Goal: Transaction & Acquisition: Obtain resource

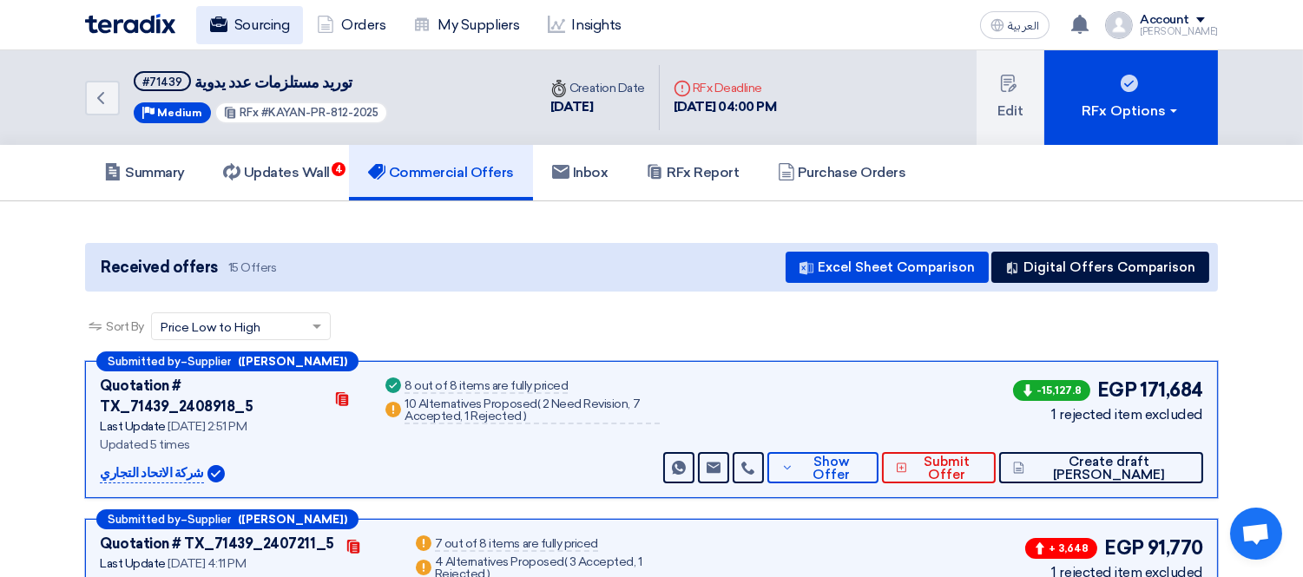
click at [259, 21] on link "Sourcing" at bounding box center [249, 25] width 107 height 38
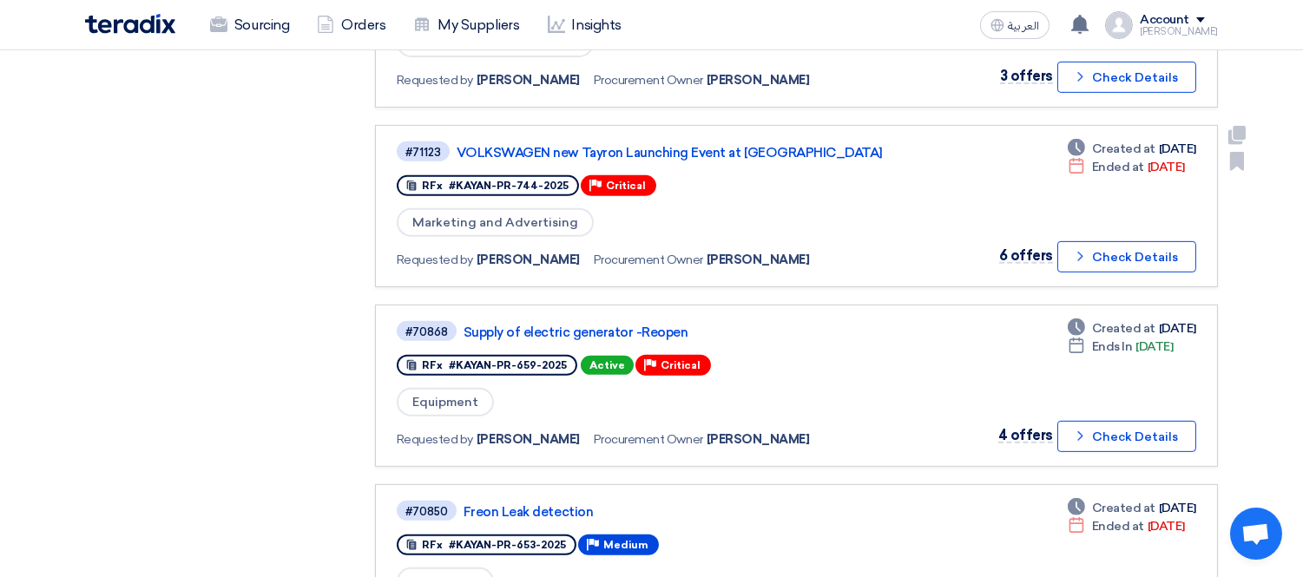
scroll to position [1543, 0]
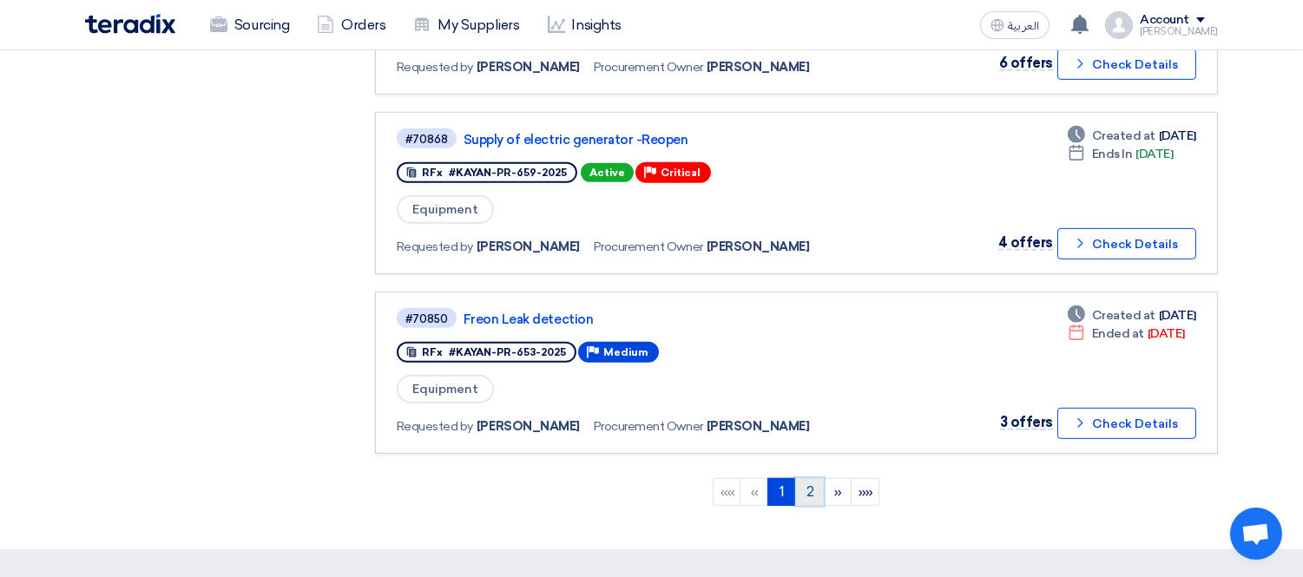
click at [809, 478] on link "2" at bounding box center [809, 492] width 29 height 28
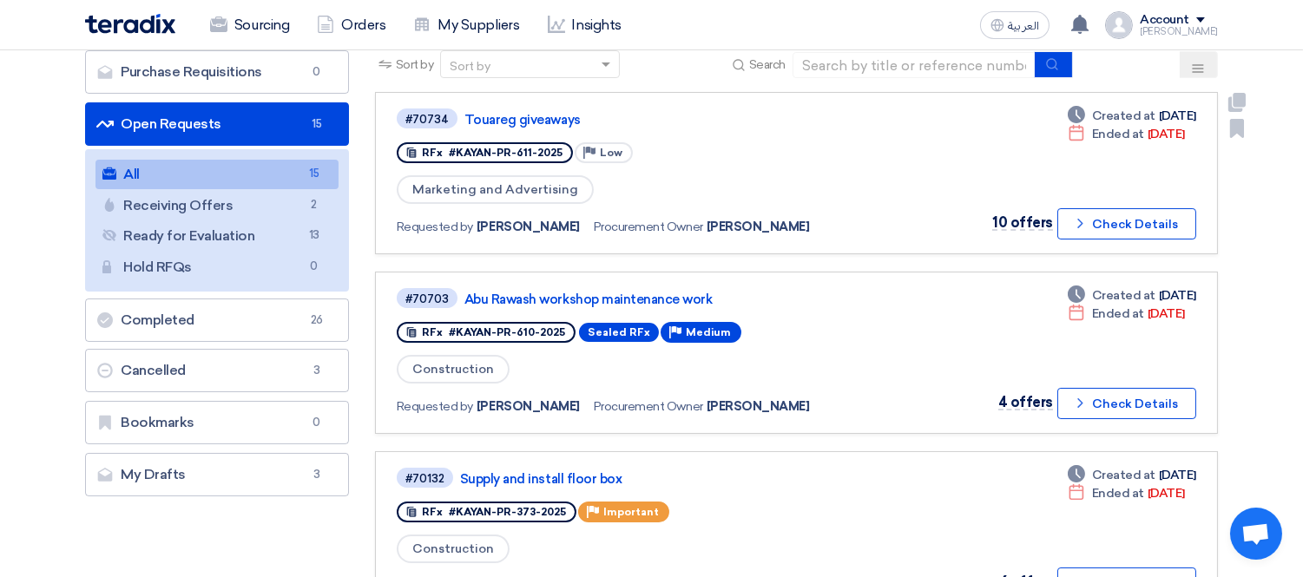
scroll to position [0, 0]
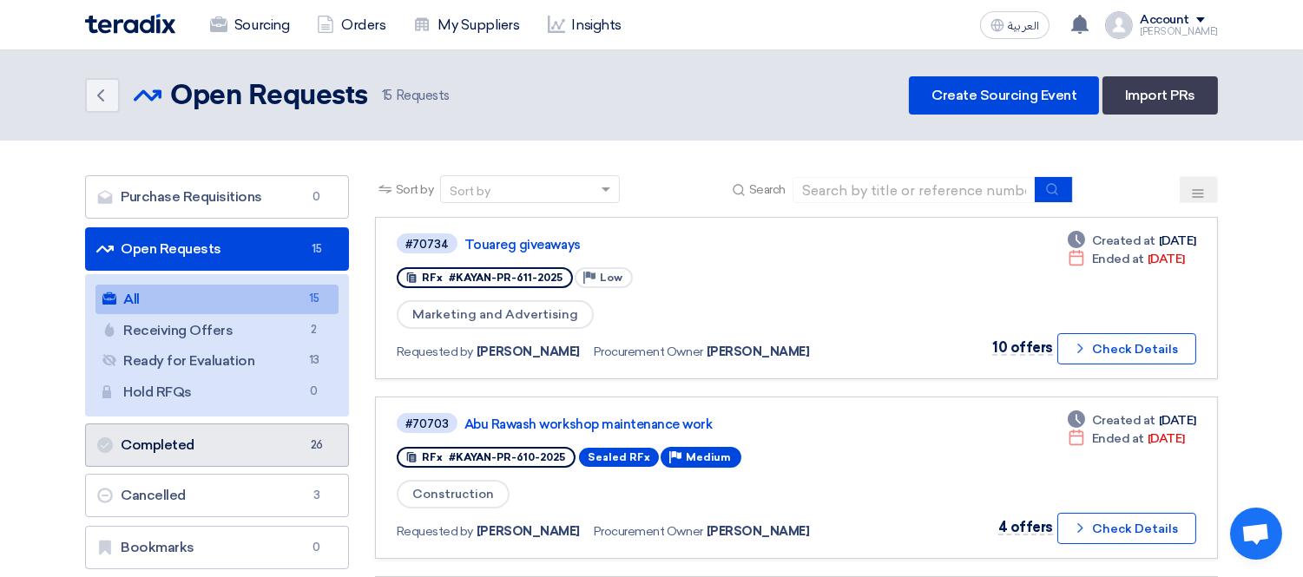
click at [227, 443] on link "Completed Completed 26" at bounding box center [217, 445] width 264 height 43
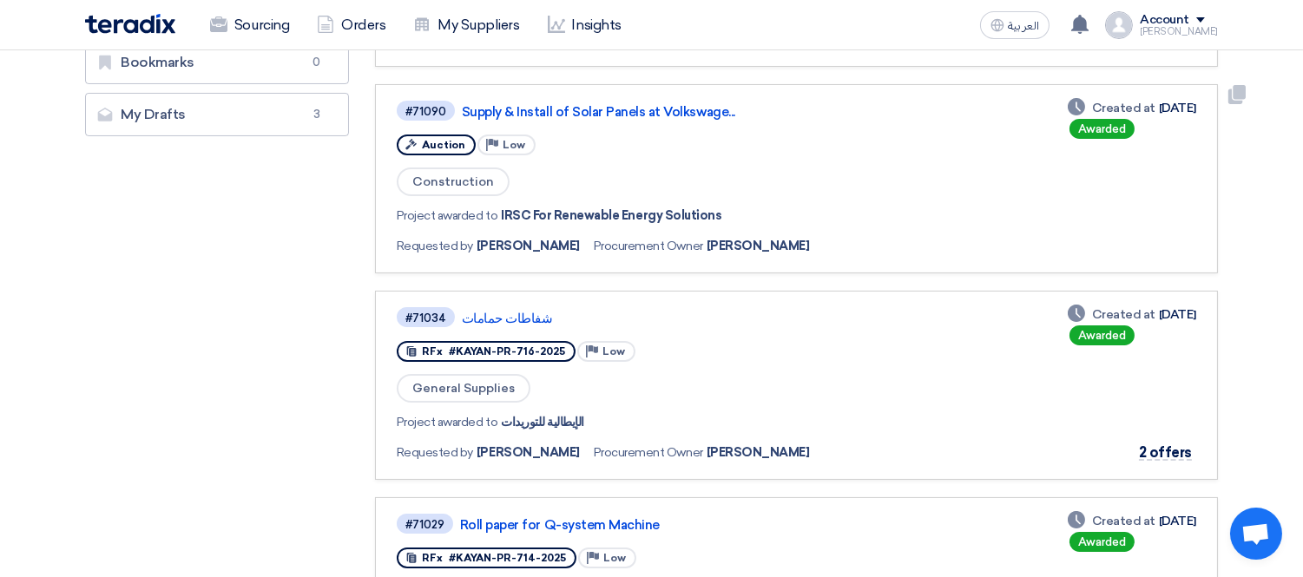
scroll to position [385, 0]
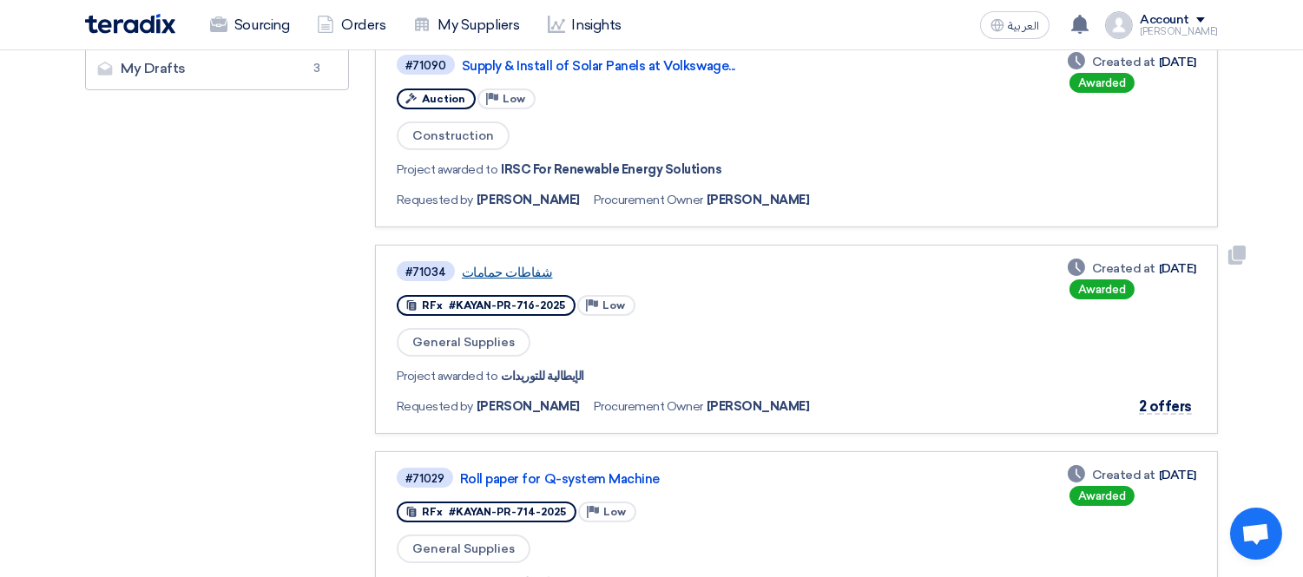
click at [522, 265] on link "شفاطات حمامات" at bounding box center [679, 273] width 434 height 16
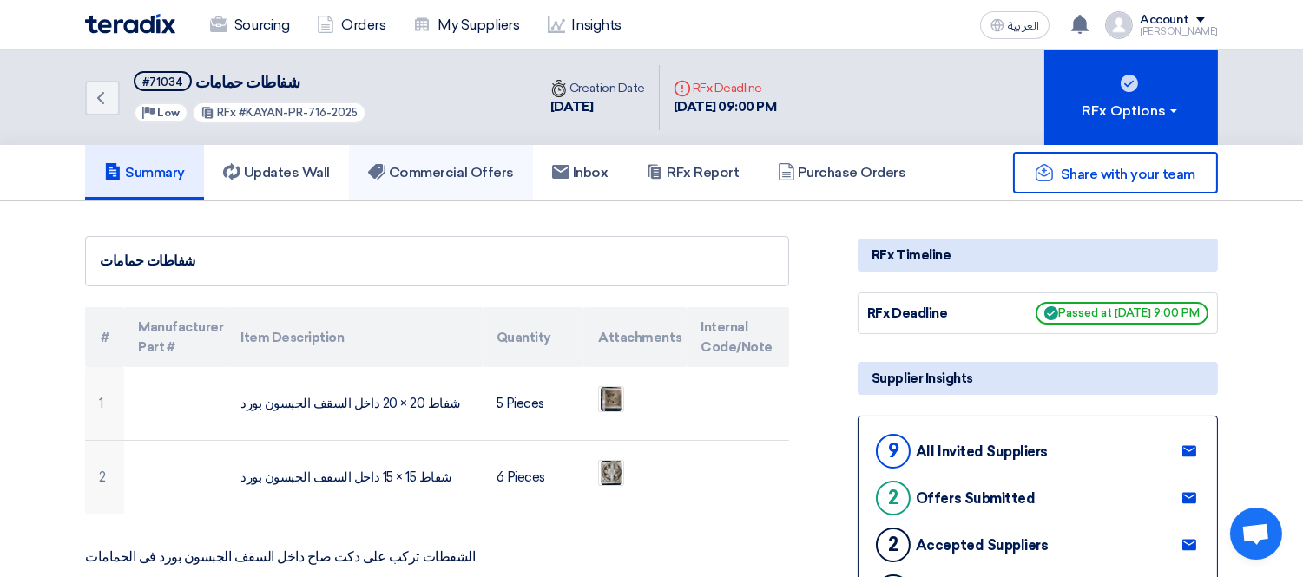
click at [484, 156] on link "Commercial Offers" at bounding box center [441, 173] width 184 height 56
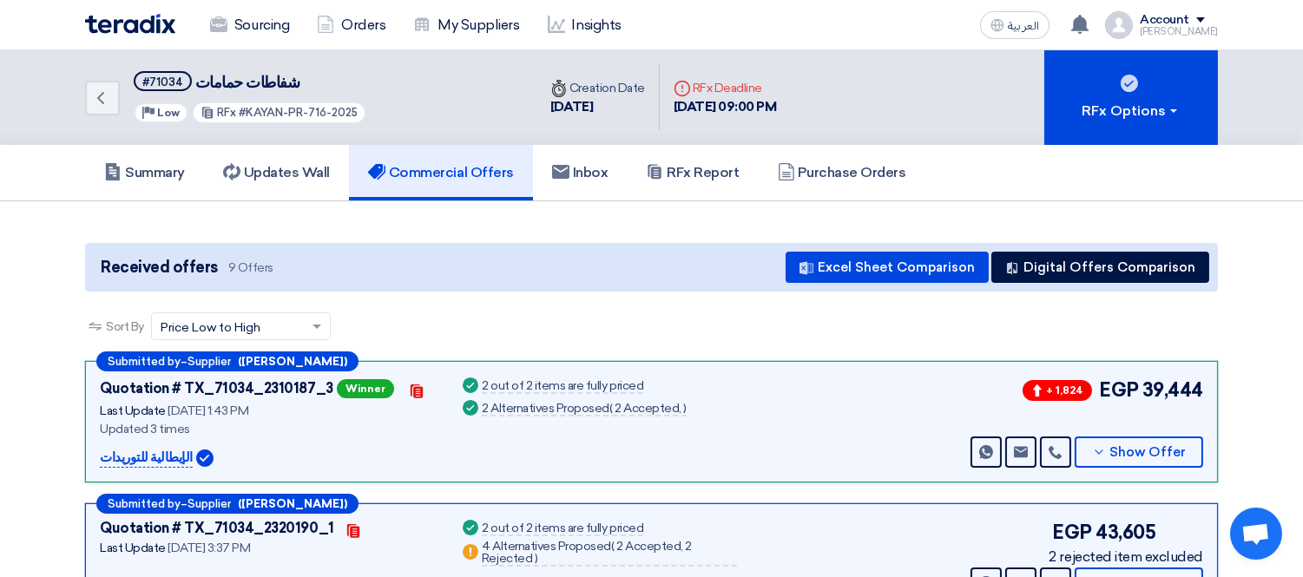
scroll to position [193, 0]
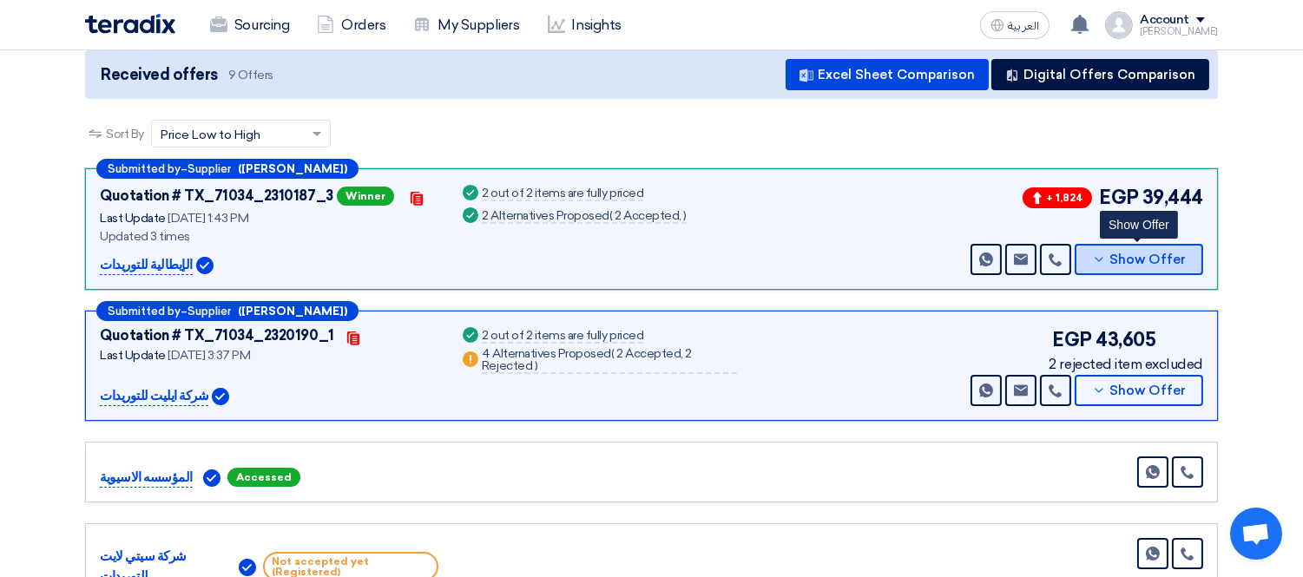
click at [1141, 257] on span "Show Offer" at bounding box center [1148, 259] width 76 height 13
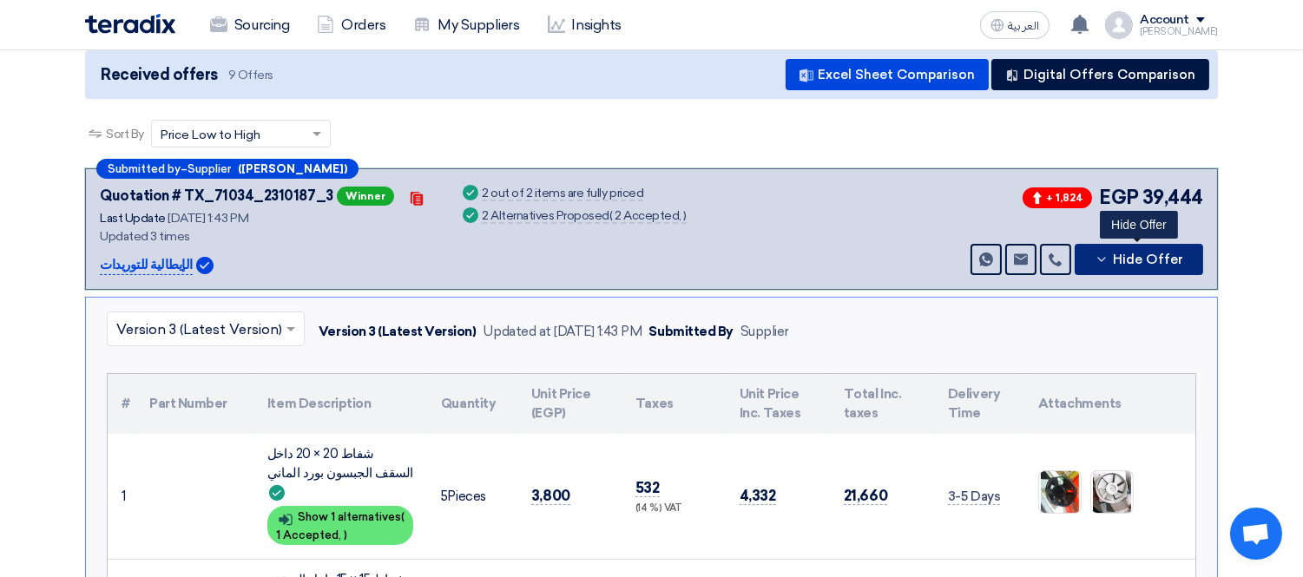
click at [1141, 257] on span "Hide Offer" at bounding box center [1148, 259] width 70 height 13
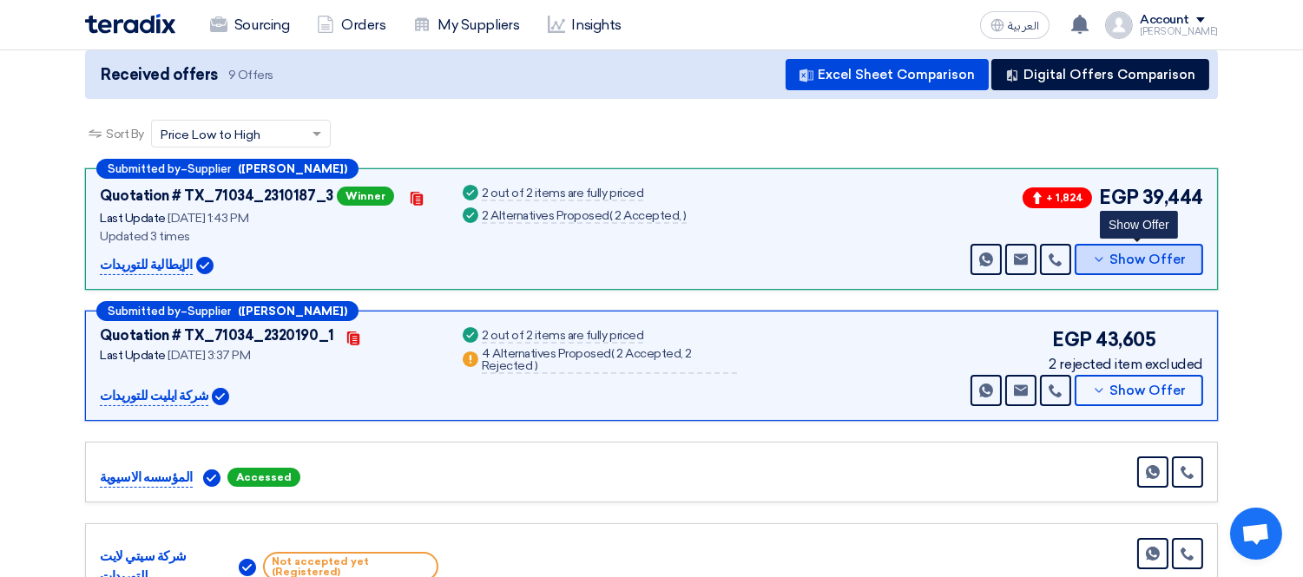
click at [1141, 257] on span "Show Offer" at bounding box center [1148, 259] width 76 height 13
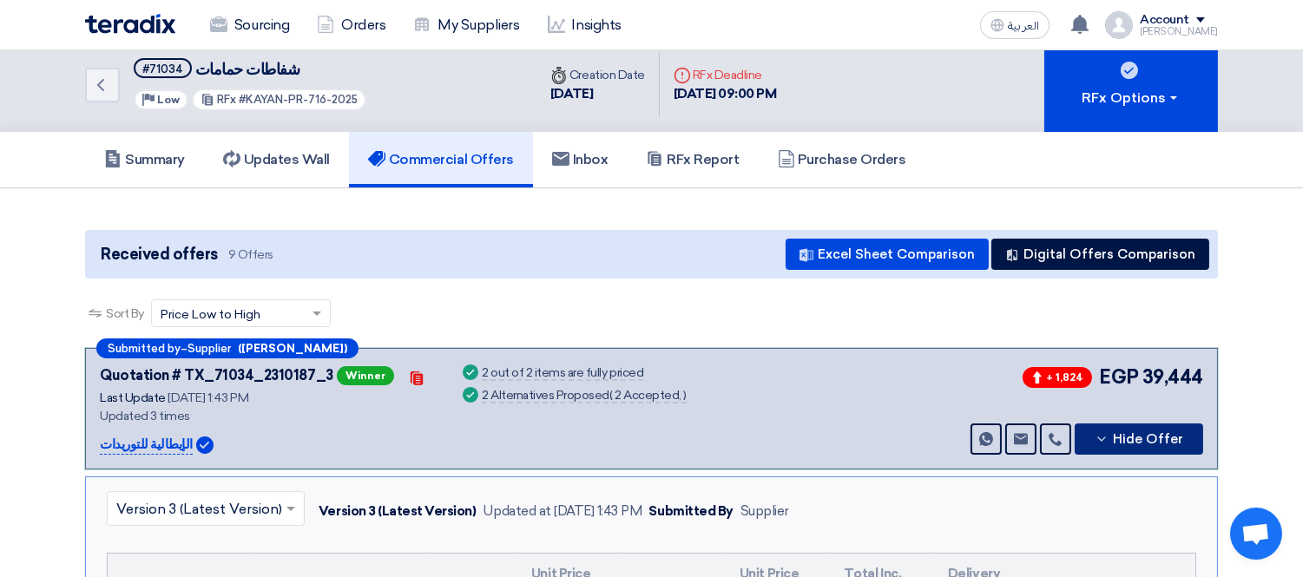
scroll to position [0, 0]
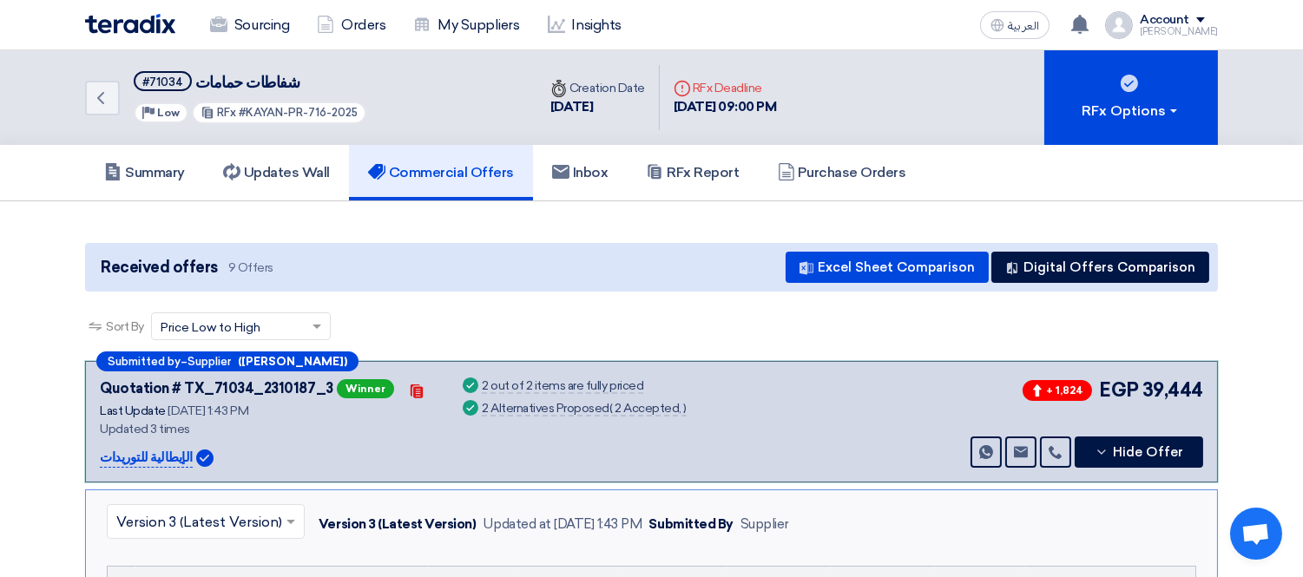
click at [169, 452] on p "الإيطالية للتوريدات" at bounding box center [146, 458] width 93 height 21
copy div "الإيطالية للتوريدات"
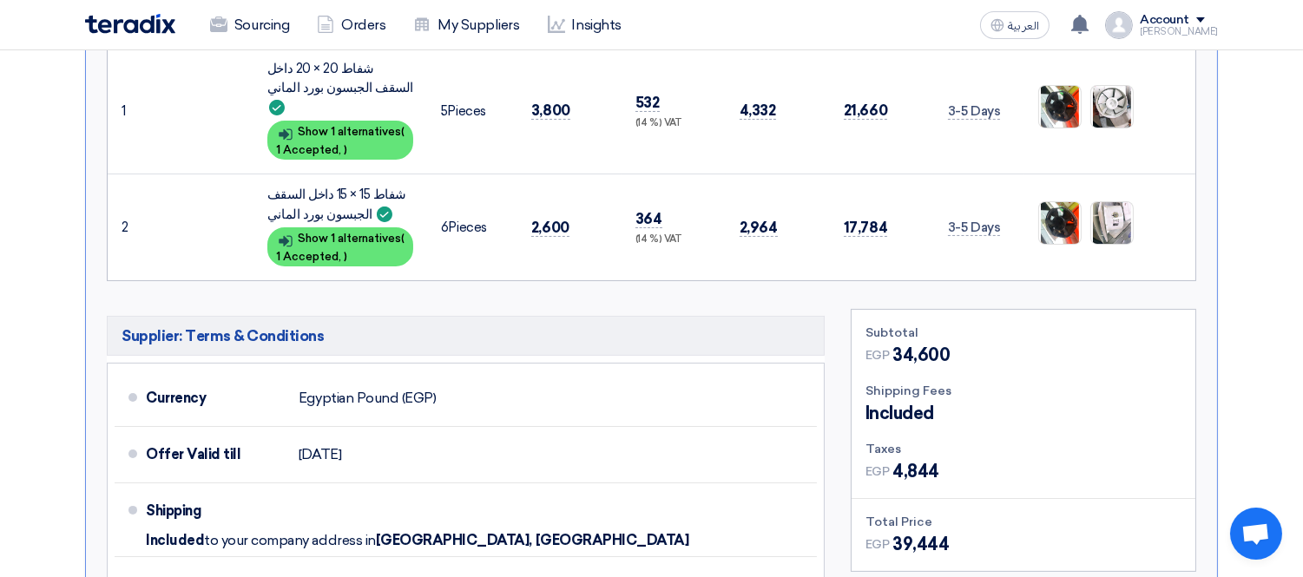
scroll to position [771, 0]
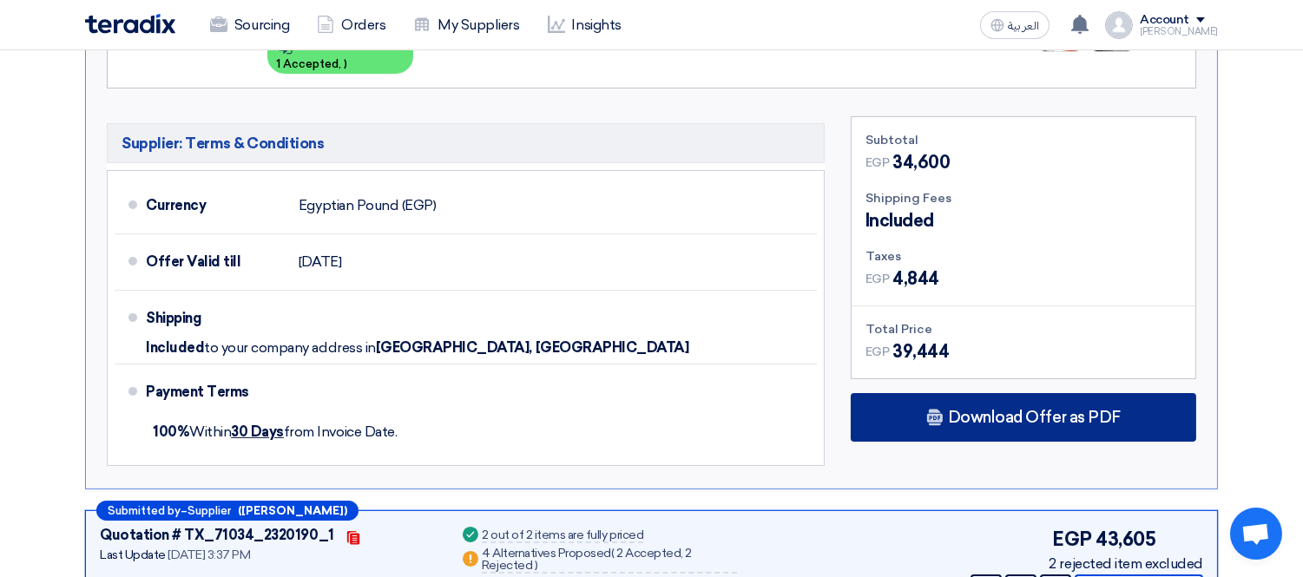
click at [1080, 410] on span "Download Offer as PDF" at bounding box center [1034, 418] width 173 height 16
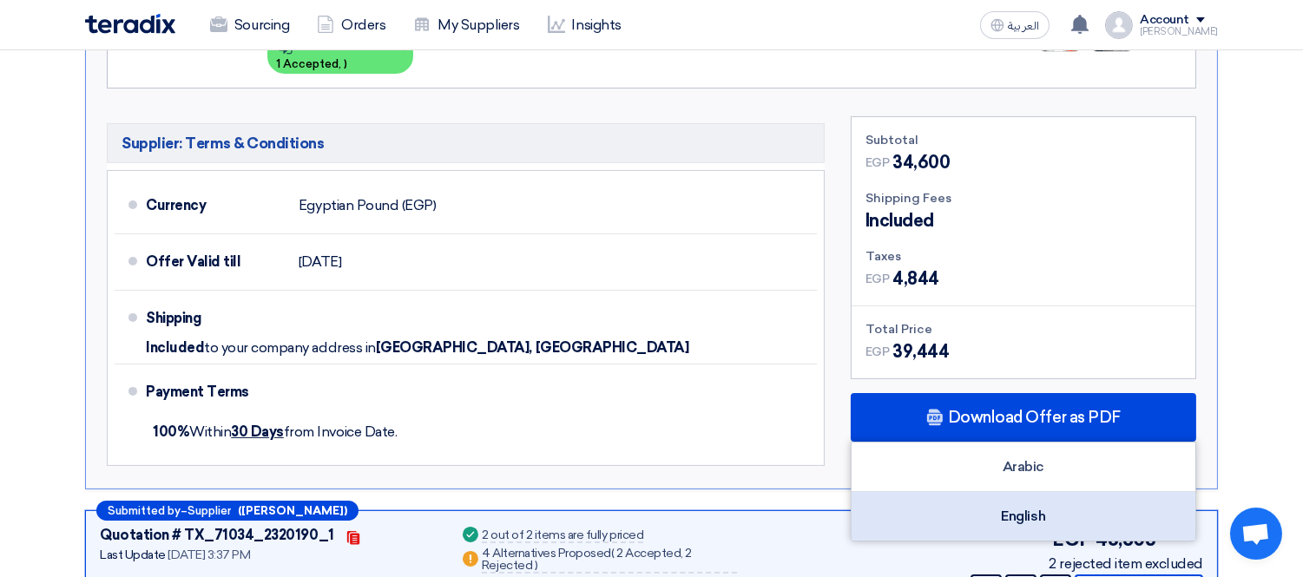
click at [1009, 500] on div "English" at bounding box center [1024, 516] width 344 height 49
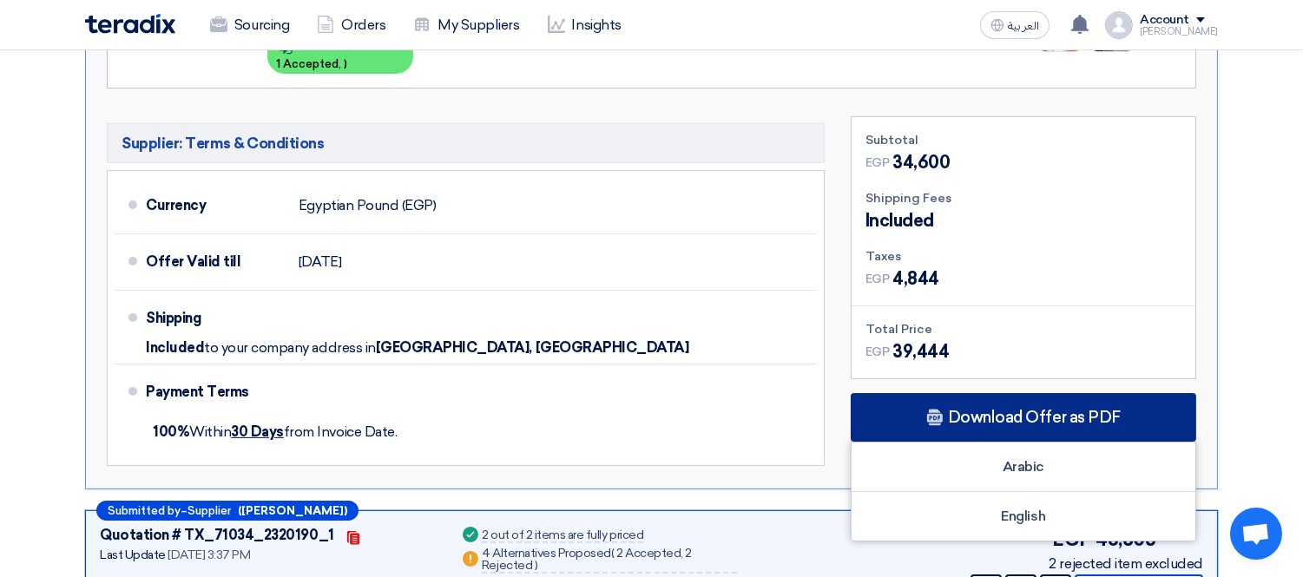
click at [1003, 410] on span "Download Offer as PDF" at bounding box center [1034, 418] width 173 height 16
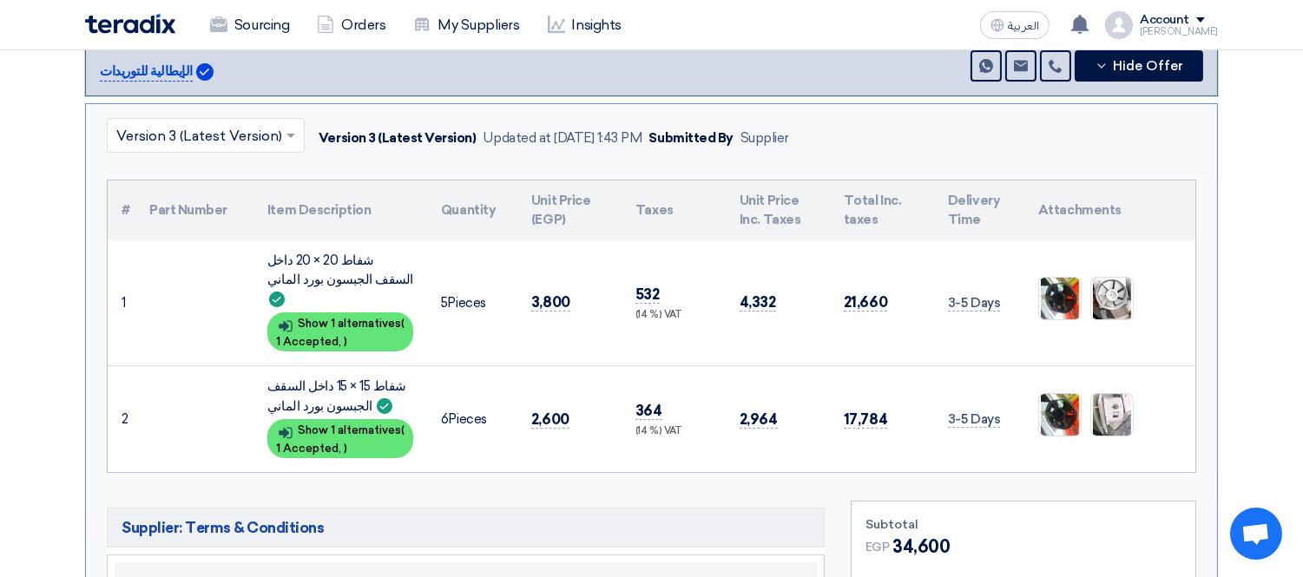
scroll to position [385, 0]
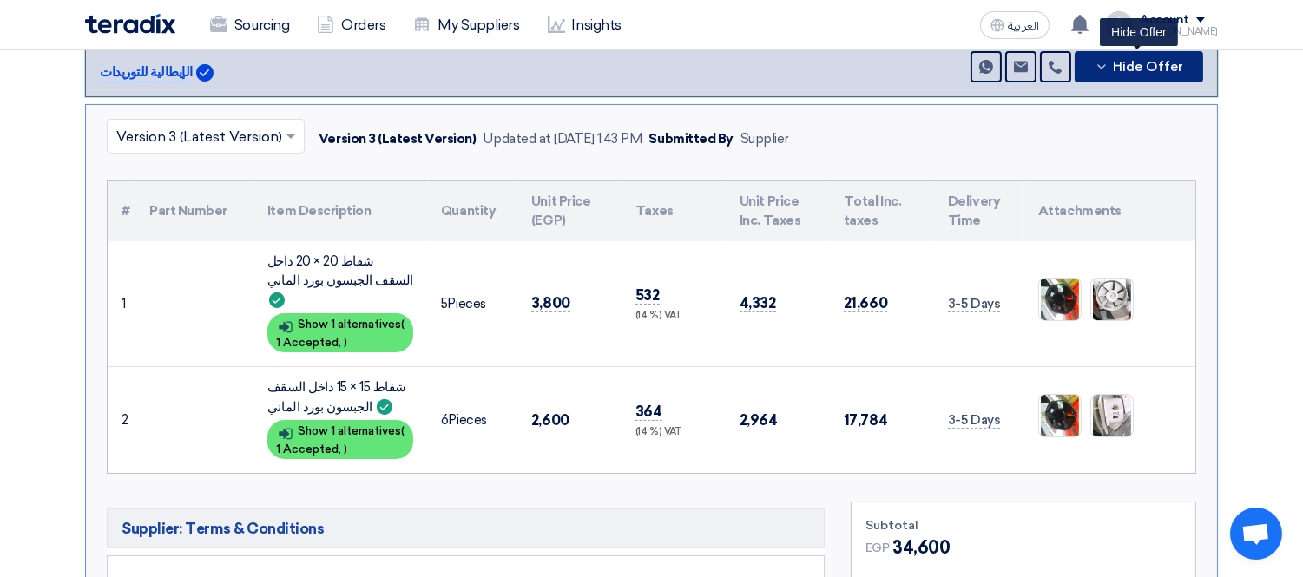
click at [1126, 70] on button "Hide Offer" at bounding box center [1139, 66] width 128 height 31
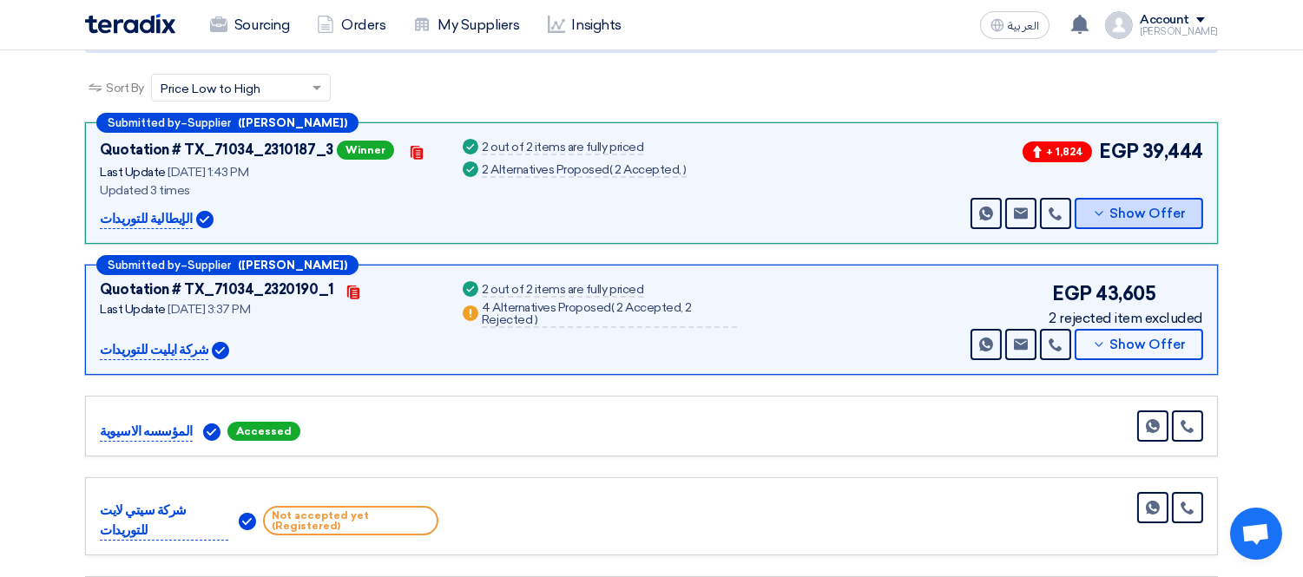
scroll to position [193, 0]
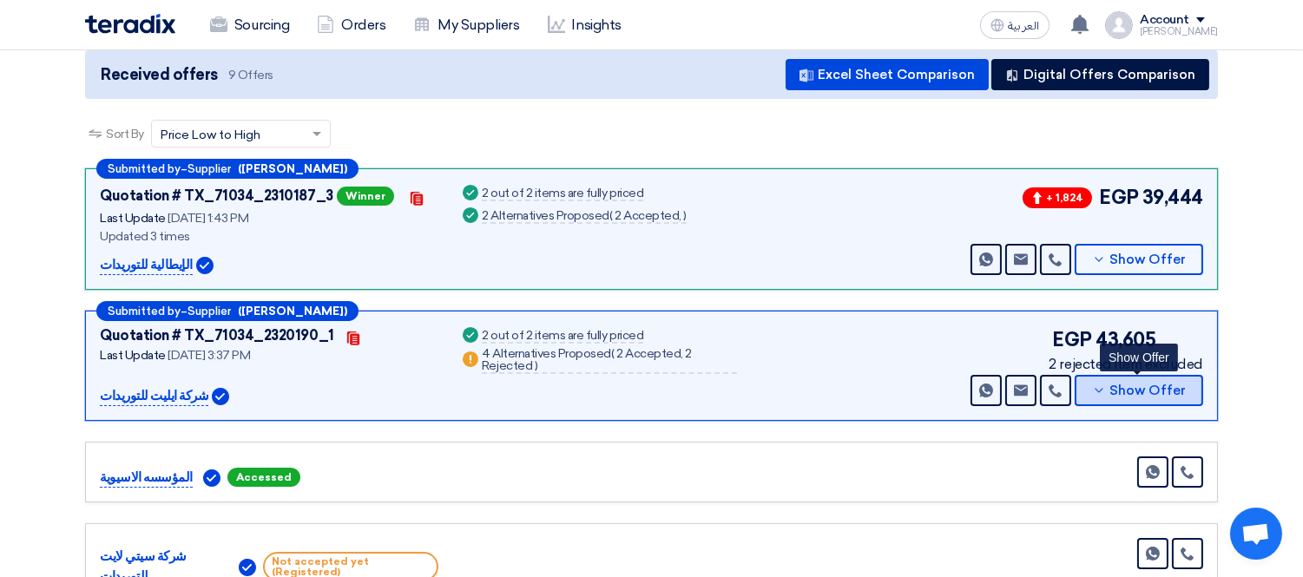
click at [1169, 376] on button "Show Offer" at bounding box center [1139, 390] width 128 height 31
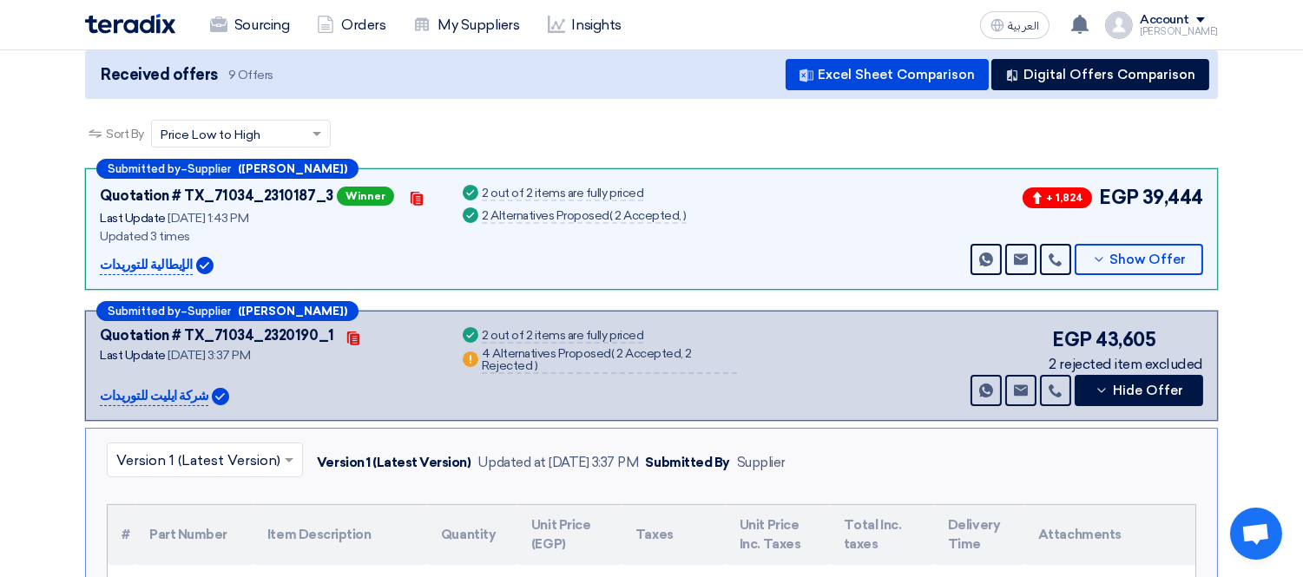
click at [160, 401] on p "شركة ايليت للتوريدات" at bounding box center [154, 396] width 109 height 21
copy div "شركة ايليت للتوريدات"
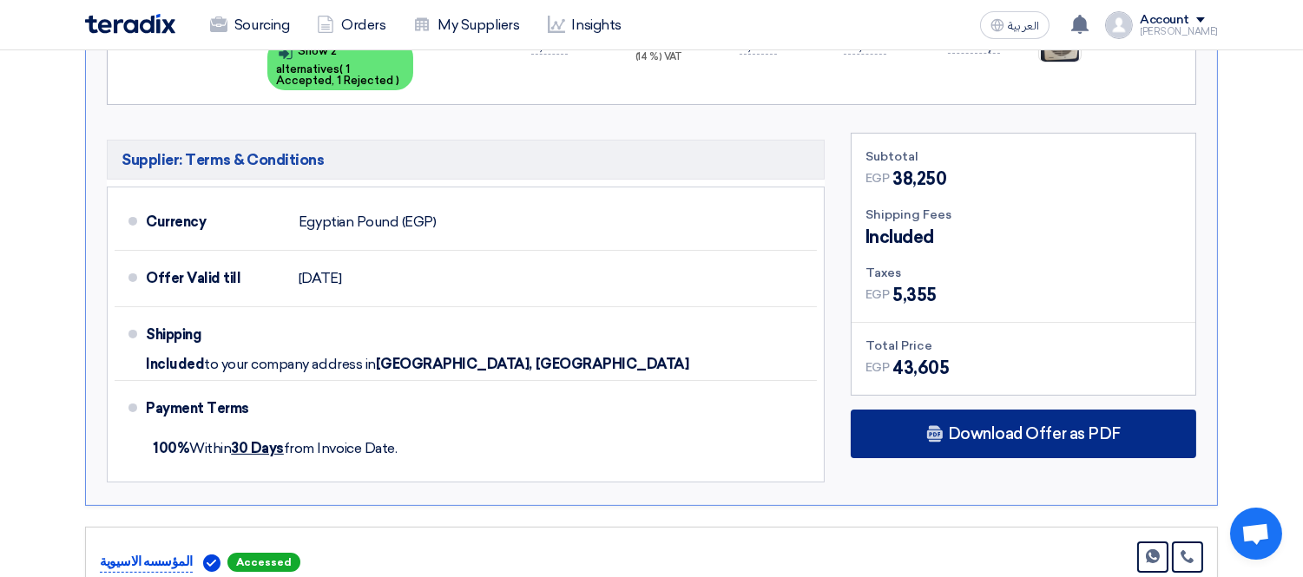
scroll to position [964, 0]
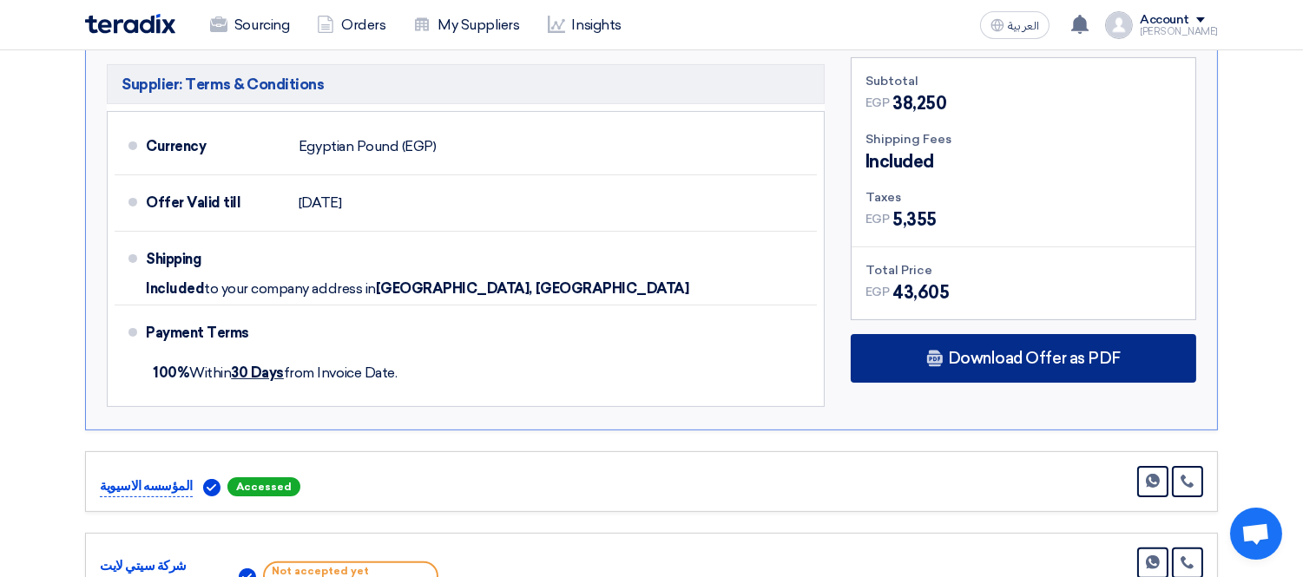
click at [1063, 357] on span "Download Offer as PDF" at bounding box center [1034, 359] width 173 height 16
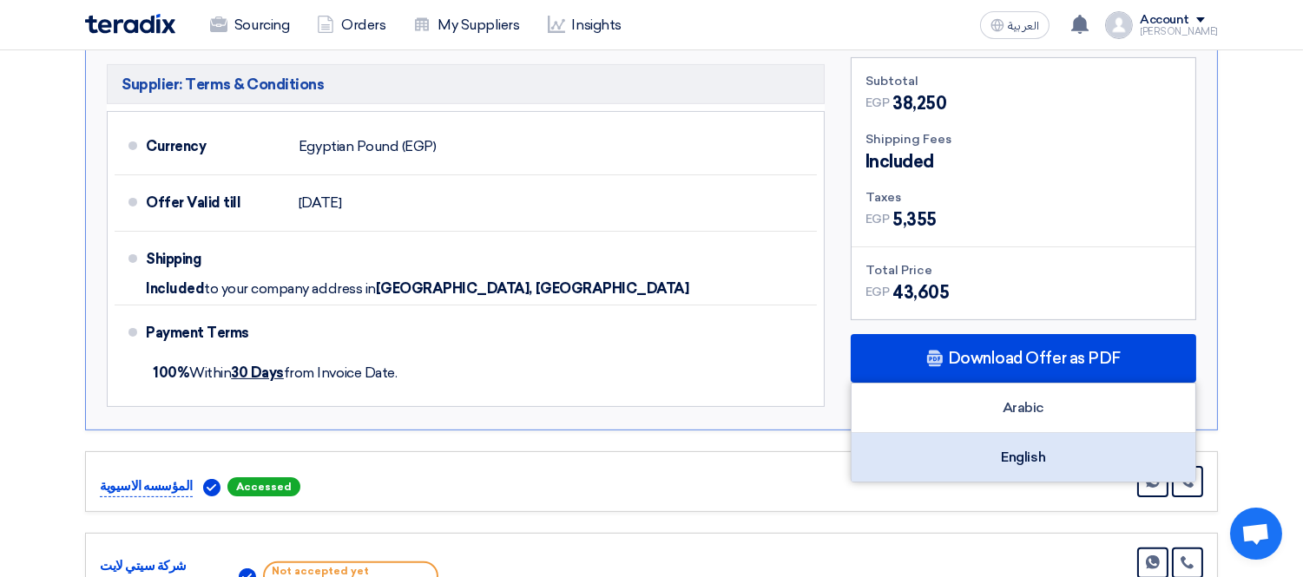
click at [1009, 450] on div "English" at bounding box center [1024, 457] width 344 height 49
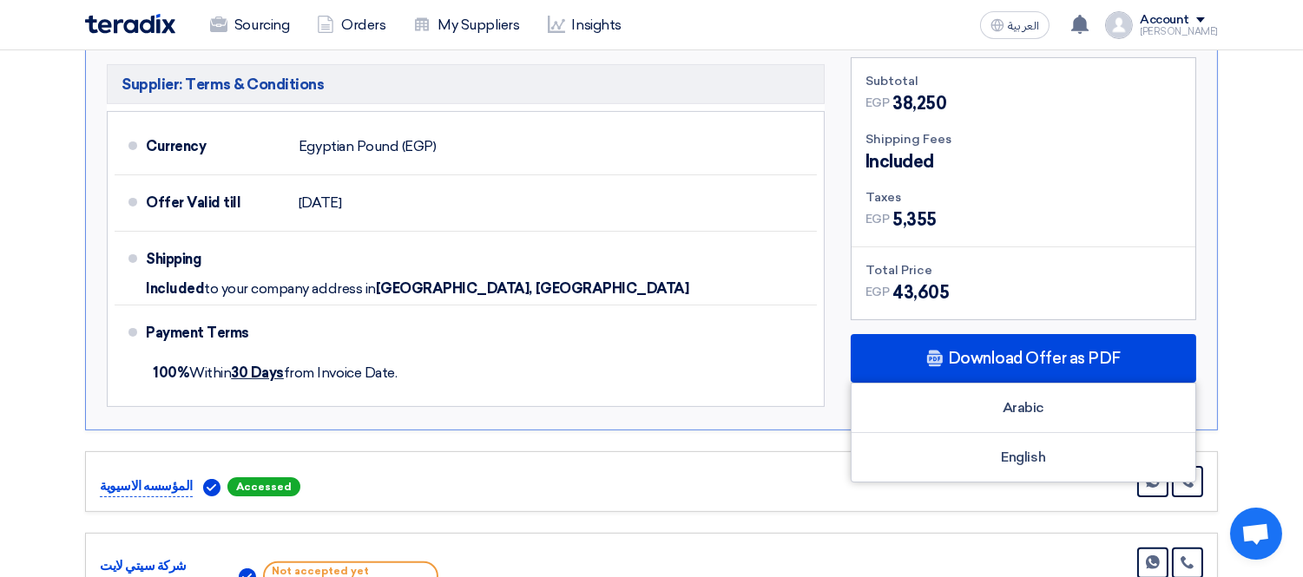
click at [1255, 219] on section "Received offers 9 Offers Excel Sheet Comparison Digital Offers Comparison Sort …" at bounding box center [651, 158] width 1303 height 1842
